Goal: Navigation & Orientation: Go to known website

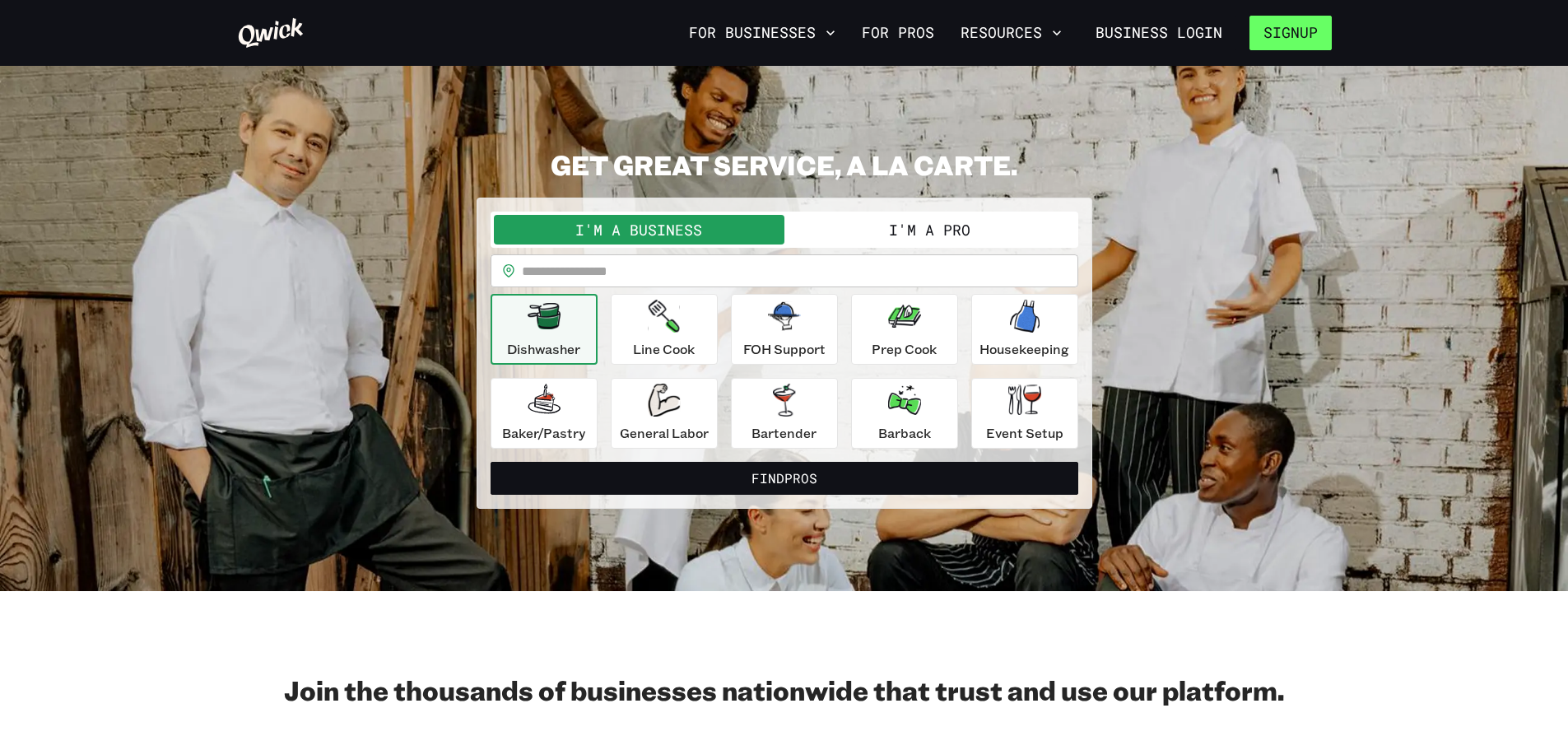
click at [1311, 25] on button "Signup" at bounding box center [1291, 32] width 82 height 34
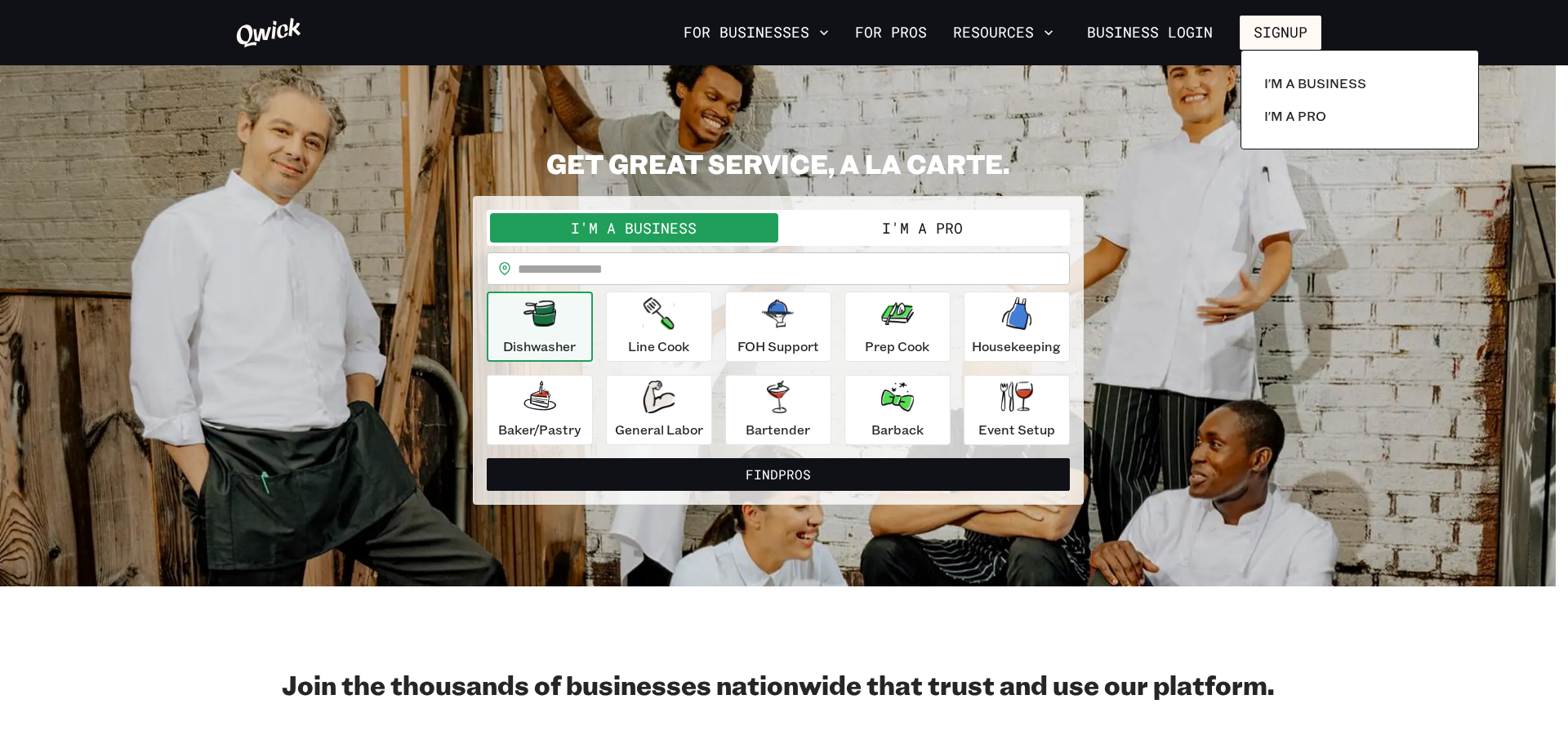
click at [1156, 32] on div at bounding box center [784, 372] width 1568 height 744
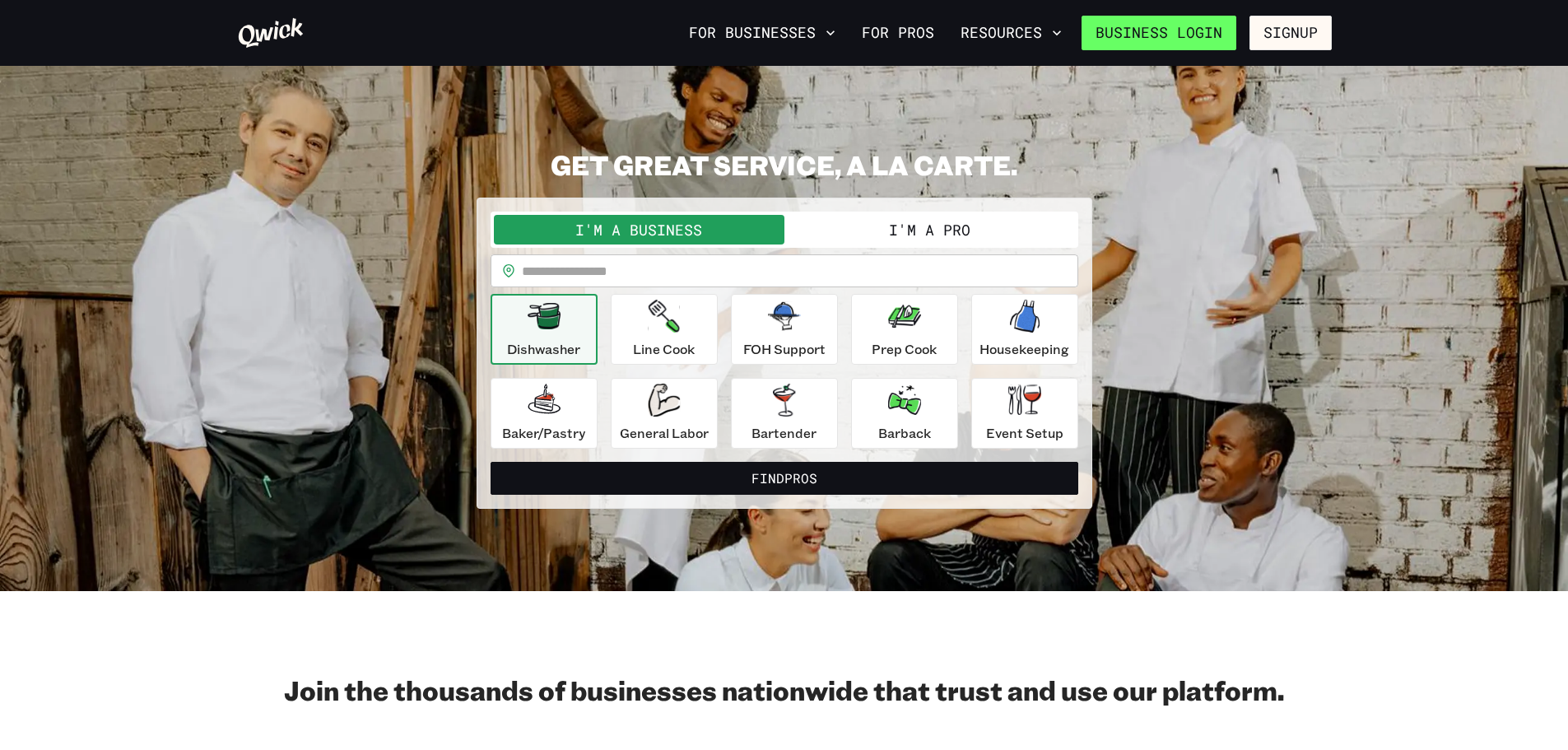
click at [1159, 32] on link "Business Login" at bounding box center [1159, 32] width 155 height 34
click at [1137, 44] on link "Business Login" at bounding box center [1159, 32] width 155 height 34
